Goal: Task Accomplishment & Management: Manage account settings

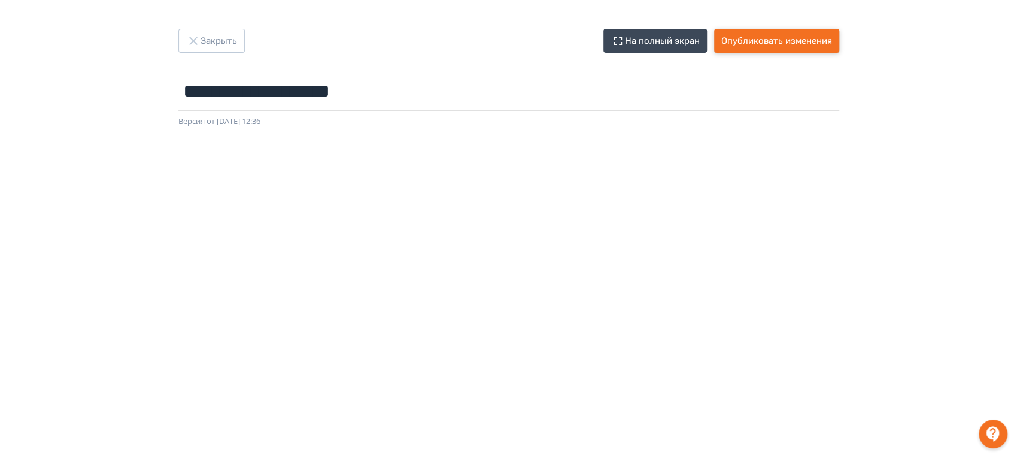
click at [780, 47] on button "Опубликовать изменения" at bounding box center [776, 41] width 125 height 24
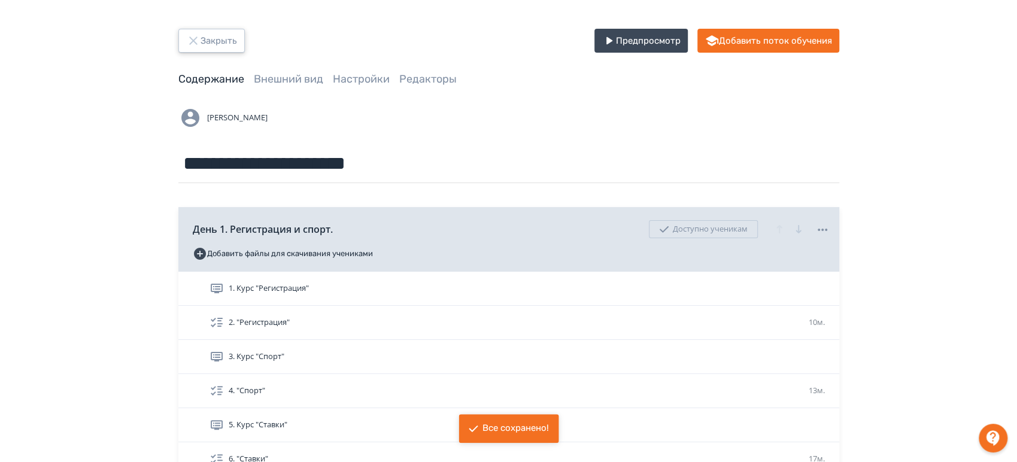
click at [209, 37] on button "Закрыть" at bounding box center [211, 41] width 66 height 24
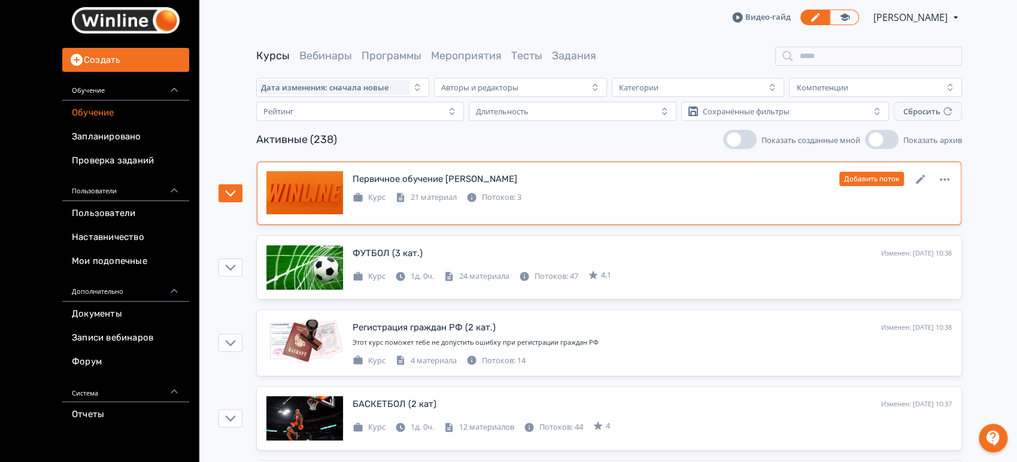
click at [541, 182] on div "Первичное обучение ПМ Изменен: [DATE] 12:03 Добавить поток" at bounding box center [652, 179] width 599 height 16
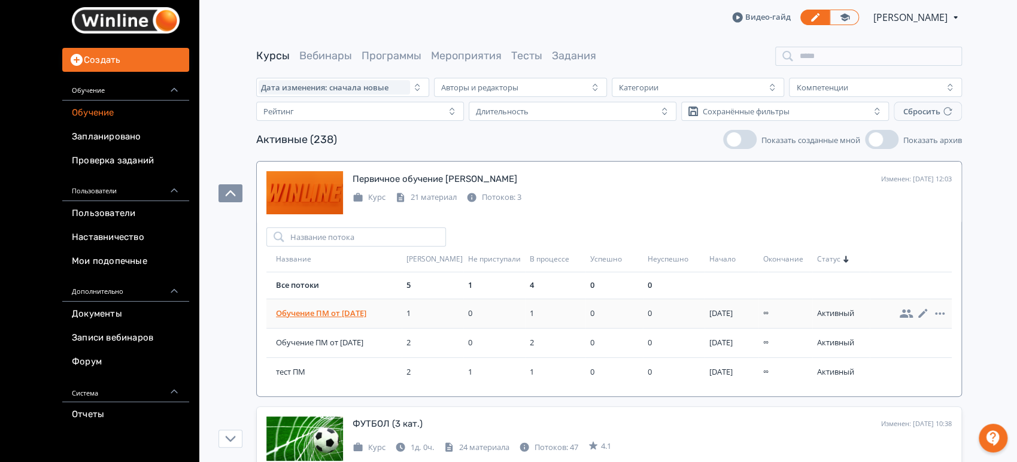
click at [345, 309] on span "Обучение ПМ от [DATE]" at bounding box center [339, 314] width 126 height 12
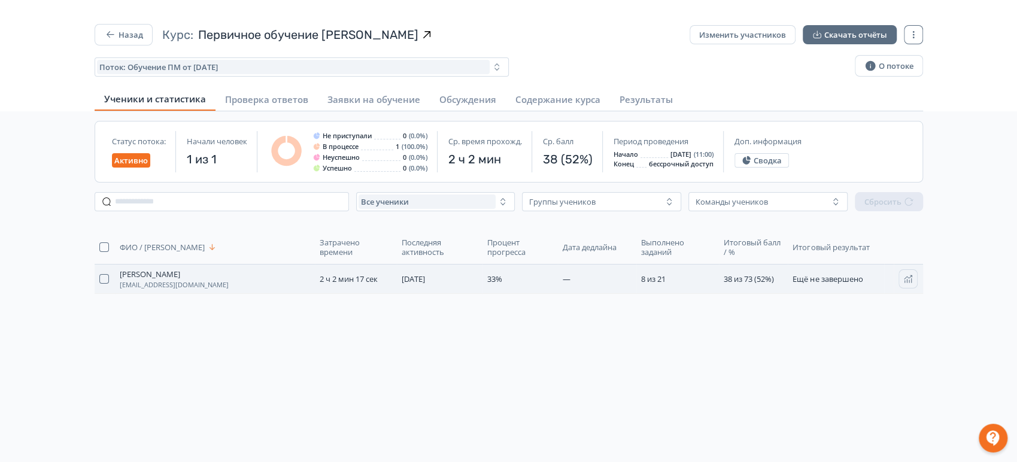
click at [275, 277] on td "[PERSON_NAME] [PERSON_NAME][EMAIL_ADDRESS][DOMAIN_NAME]" at bounding box center [215, 279] width 200 height 29
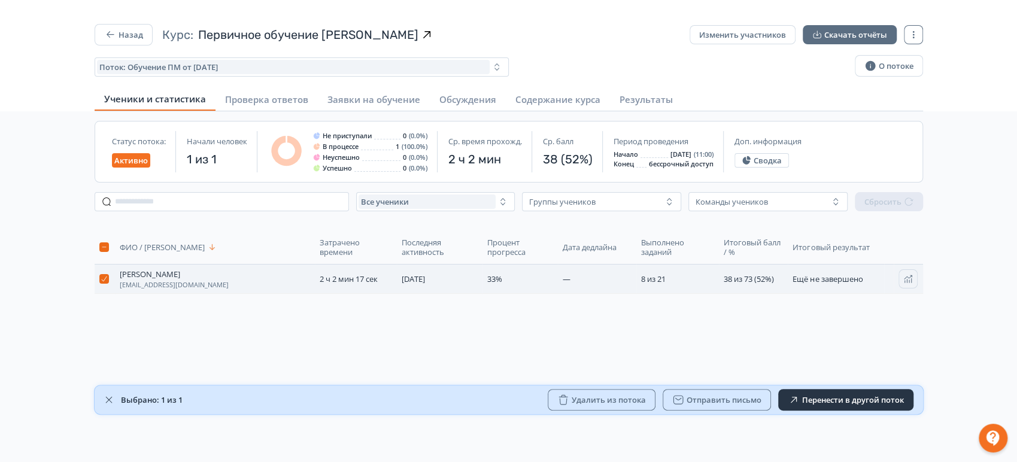
click at [275, 277] on td "[PERSON_NAME] [PERSON_NAME][EMAIL_ADDRESS][DOMAIN_NAME]" at bounding box center [215, 279] width 200 height 29
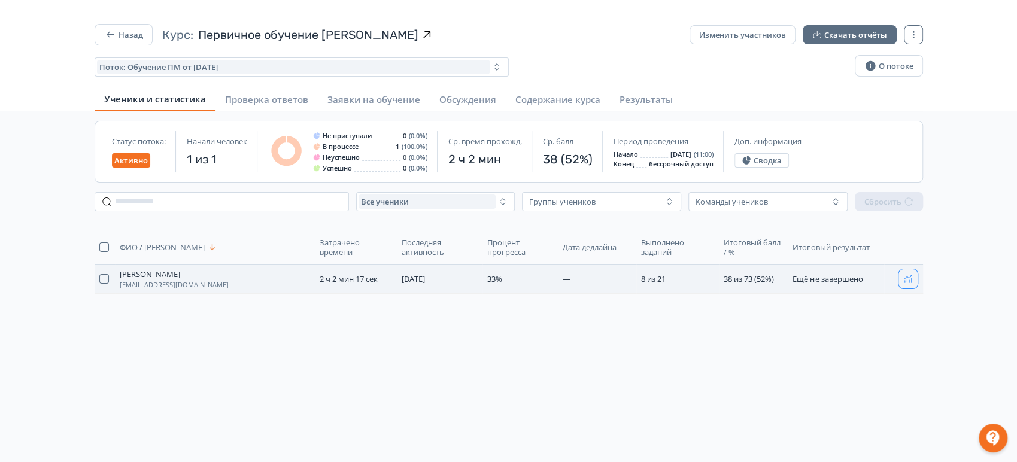
click at [911, 282] on icon "button" at bounding box center [909, 279] width 8 height 8
